Goal: Information Seeking & Learning: Learn about a topic

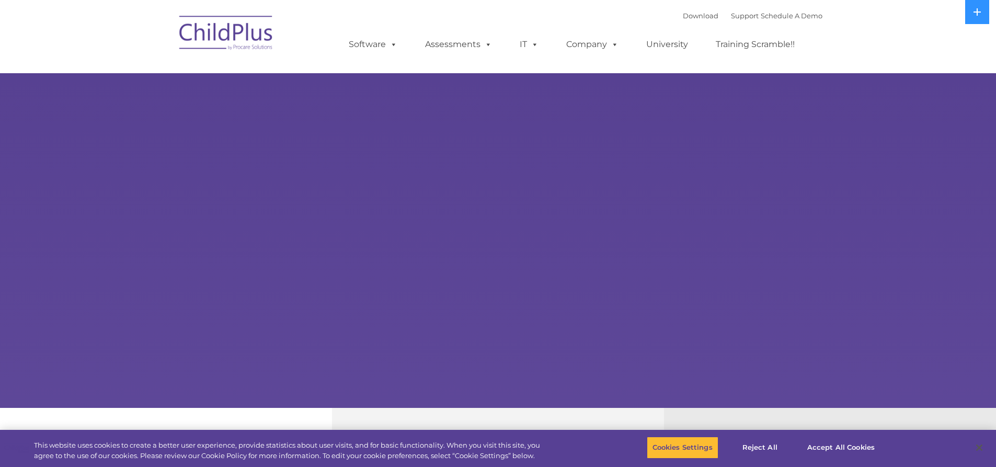
select select "MEDIUM"
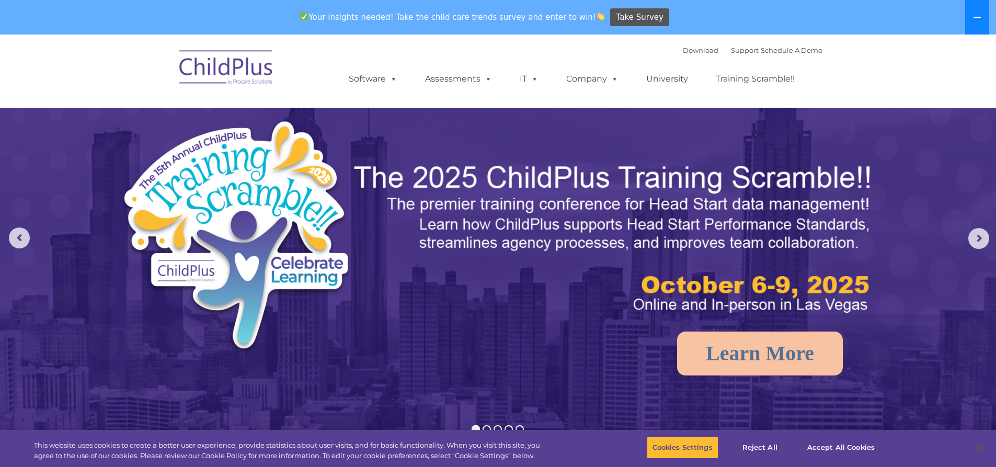
click at [978, 15] on icon at bounding box center [977, 17] width 8 height 8
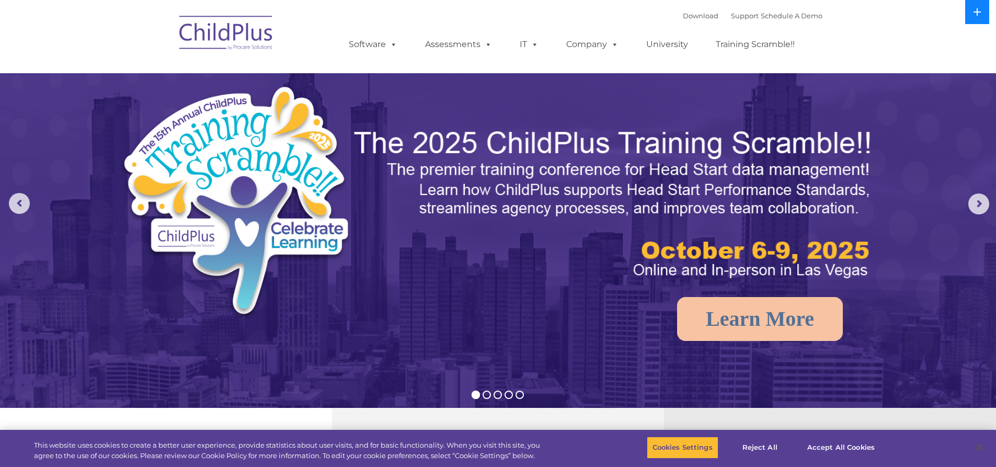
click at [978, 16] on icon at bounding box center [977, 11] width 7 height 7
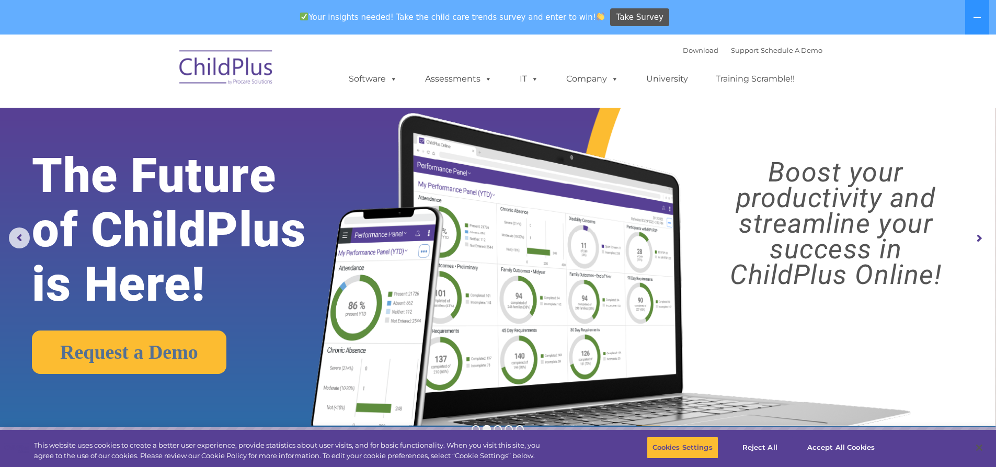
click at [230, 62] on img at bounding box center [226, 69] width 105 height 52
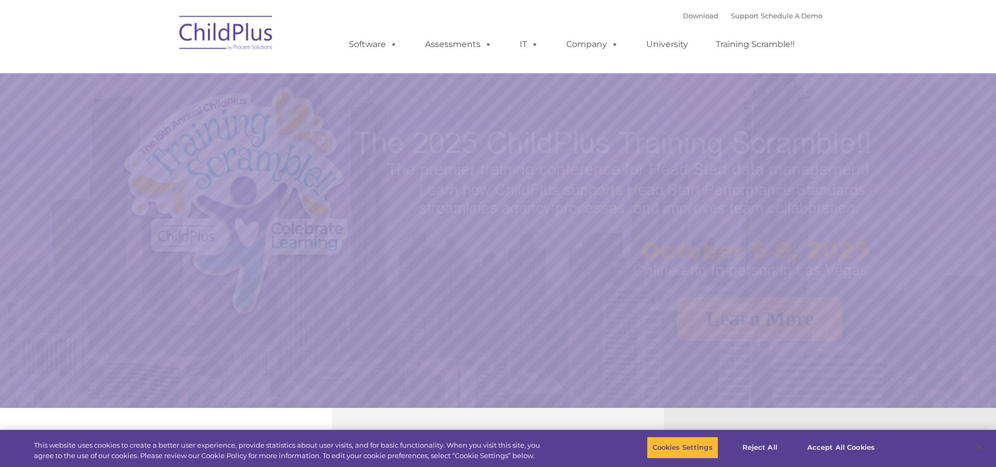
select select "MEDIUM"
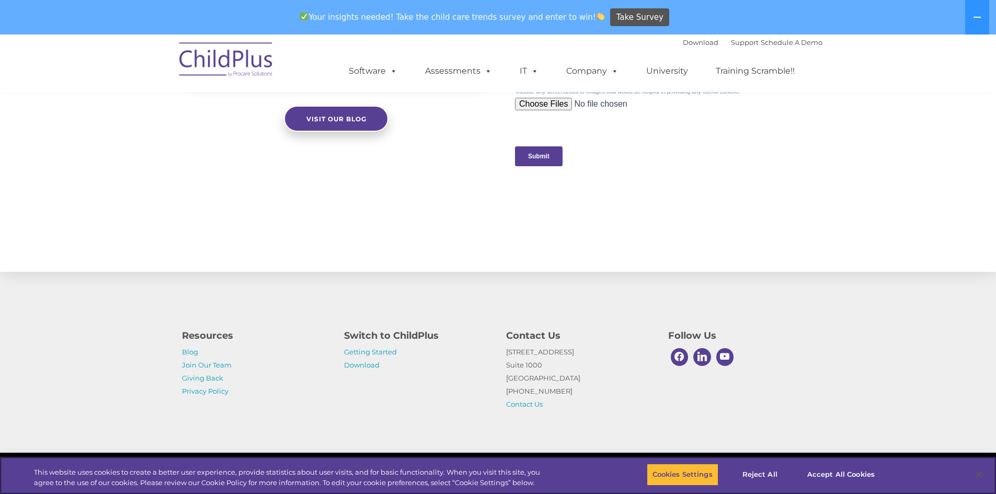
scroll to position [1033, 0]
click at [379, 353] on link "Getting Started" at bounding box center [370, 352] width 53 height 8
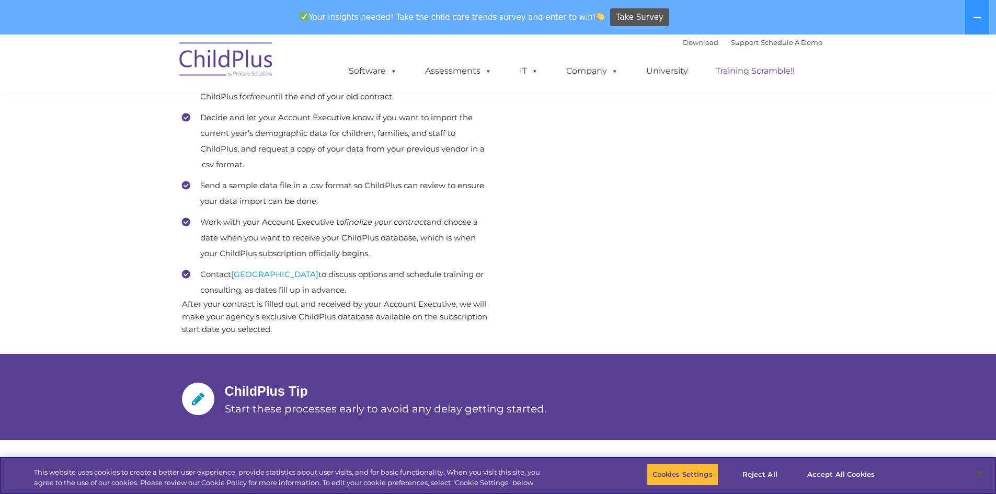
scroll to position [534, 0]
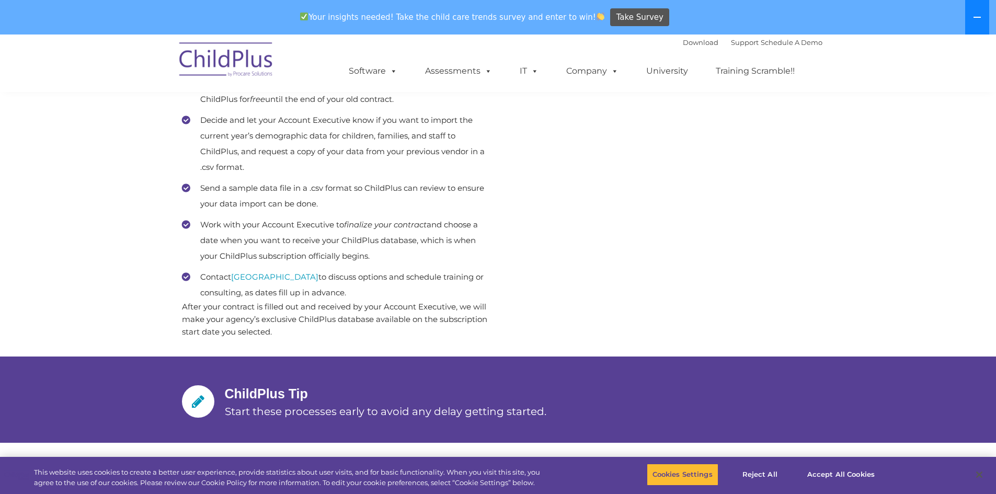
click at [981, 12] on button at bounding box center [977, 17] width 24 height 35
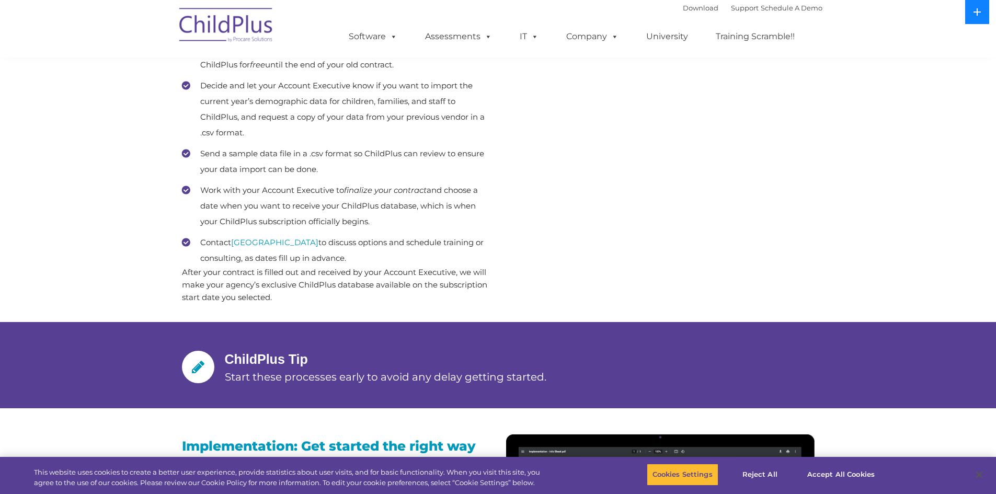
click at [979, 13] on icon at bounding box center [977, 11] width 7 height 7
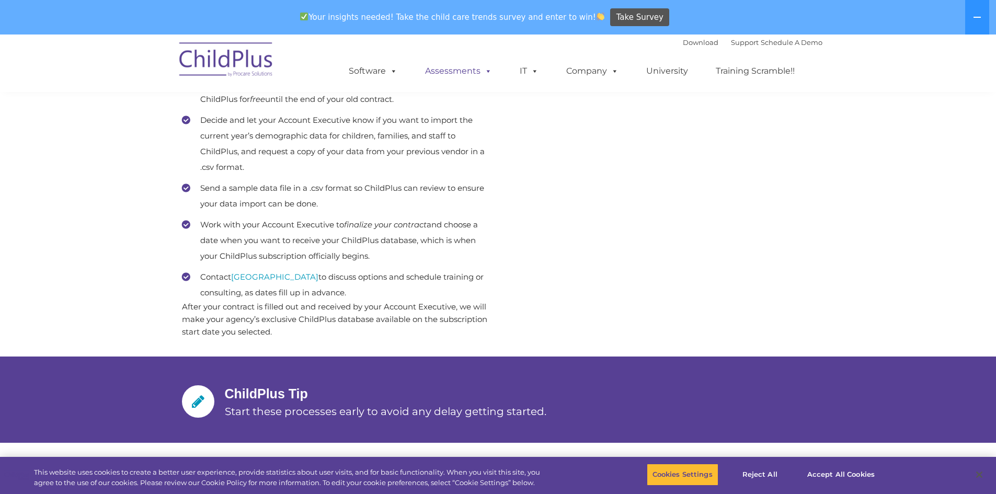
click at [448, 74] on link "Assessments" at bounding box center [459, 71] width 88 height 21
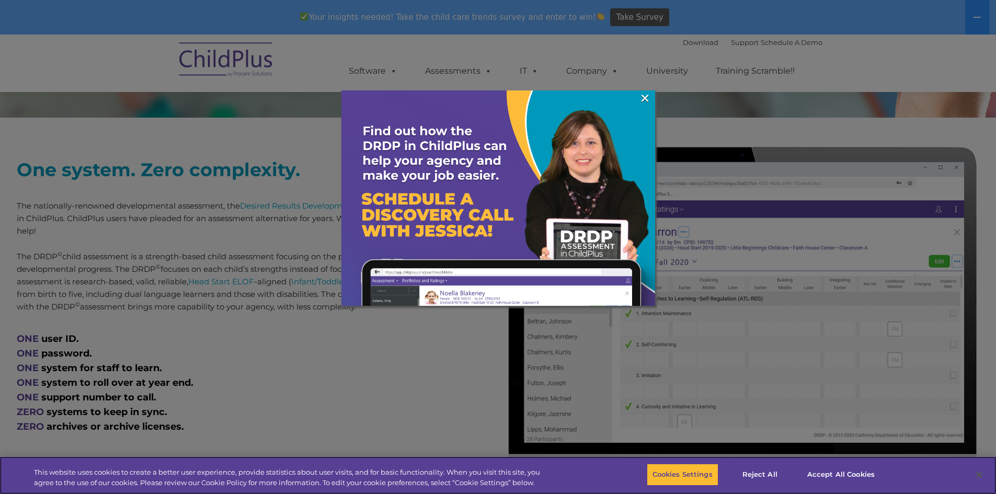
scroll to position [366, 0]
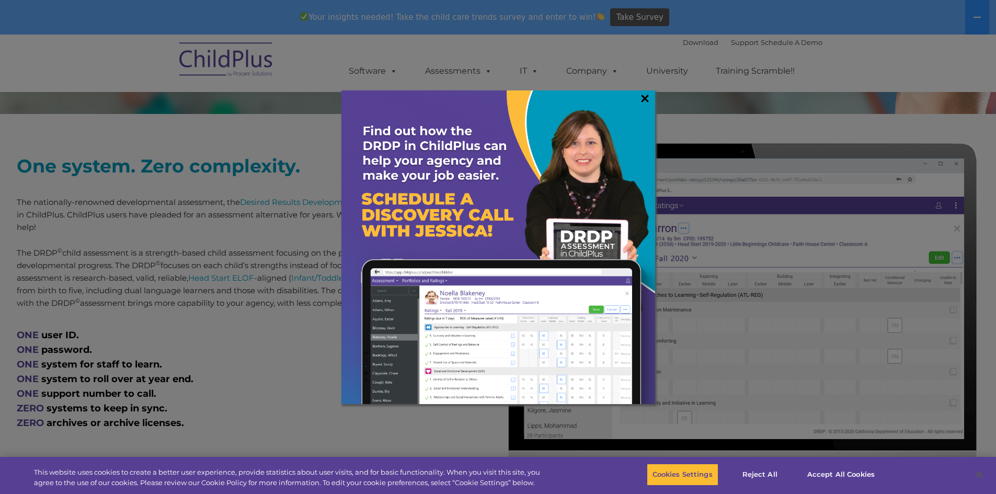
click at [642, 102] on link "×" at bounding box center [645, 98] width 12 height 10
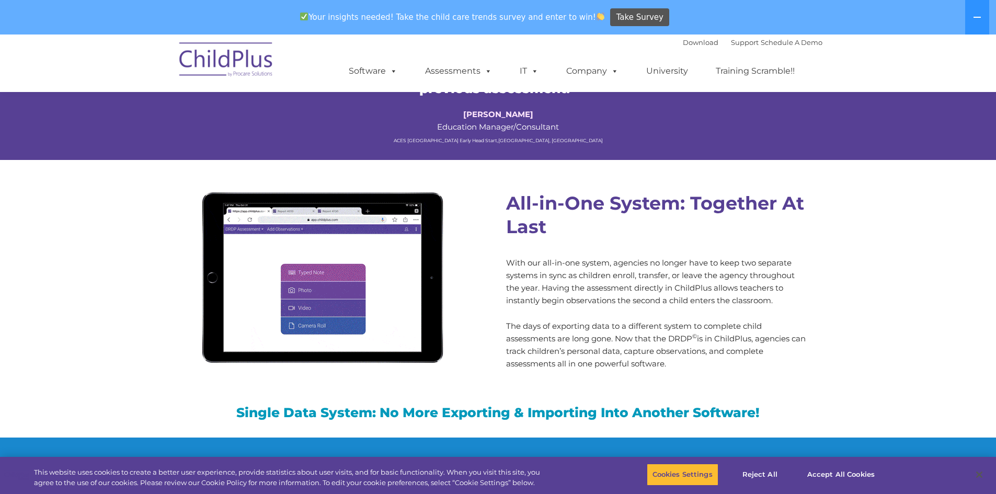
scroll to position [829, 0]
